Goal: Check status: Check status

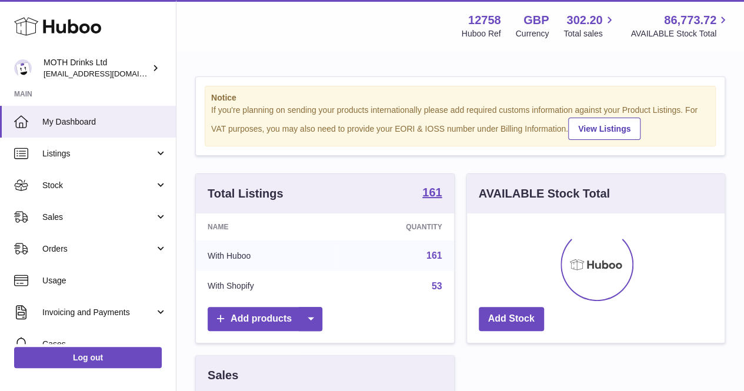
scroll to position [184, 258]
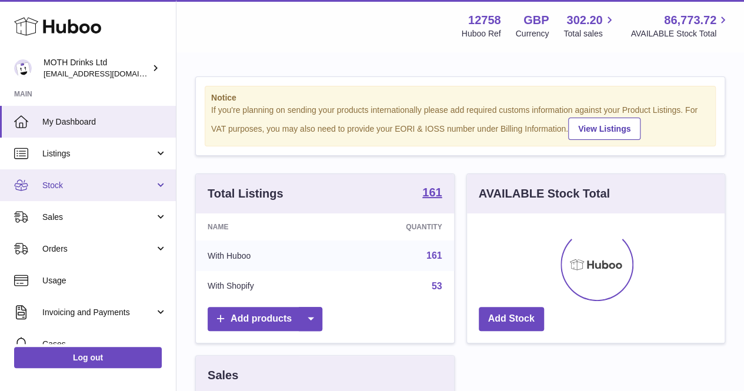
click at [107, 185] on span "Stock" at bounding box center [98, 185] width 112 height 11
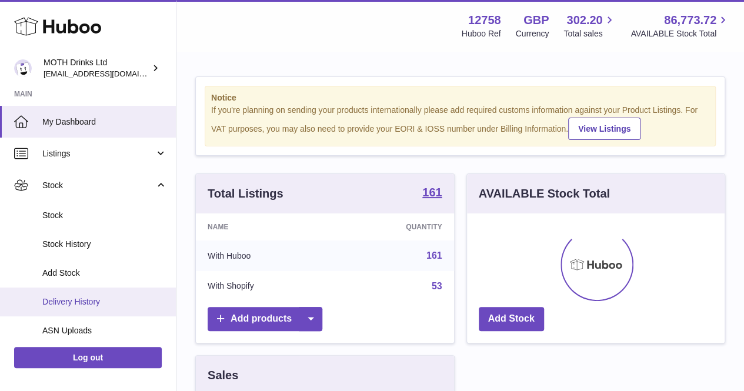
click at [72, 294] on link "Delivery History" at bounding box center [88, 302] width 176 height 29
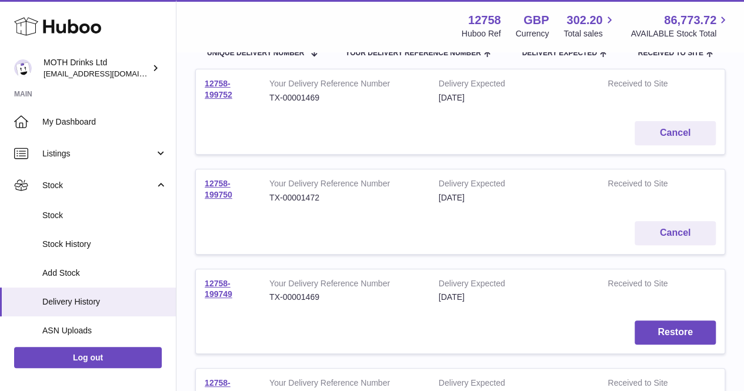
scroll to position [146, 0]
click at [228, 191] on link "12758-199750" at bounding box center [219, 188] width 28 height 21
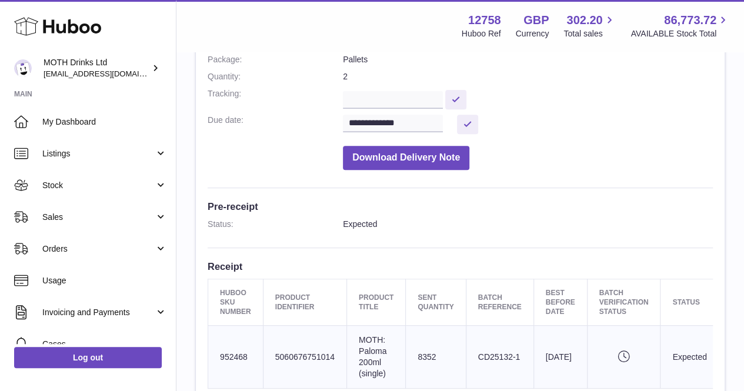
scroll to position [199, 0]
